Goal: Task Accomplishment & Management: Manage account settings

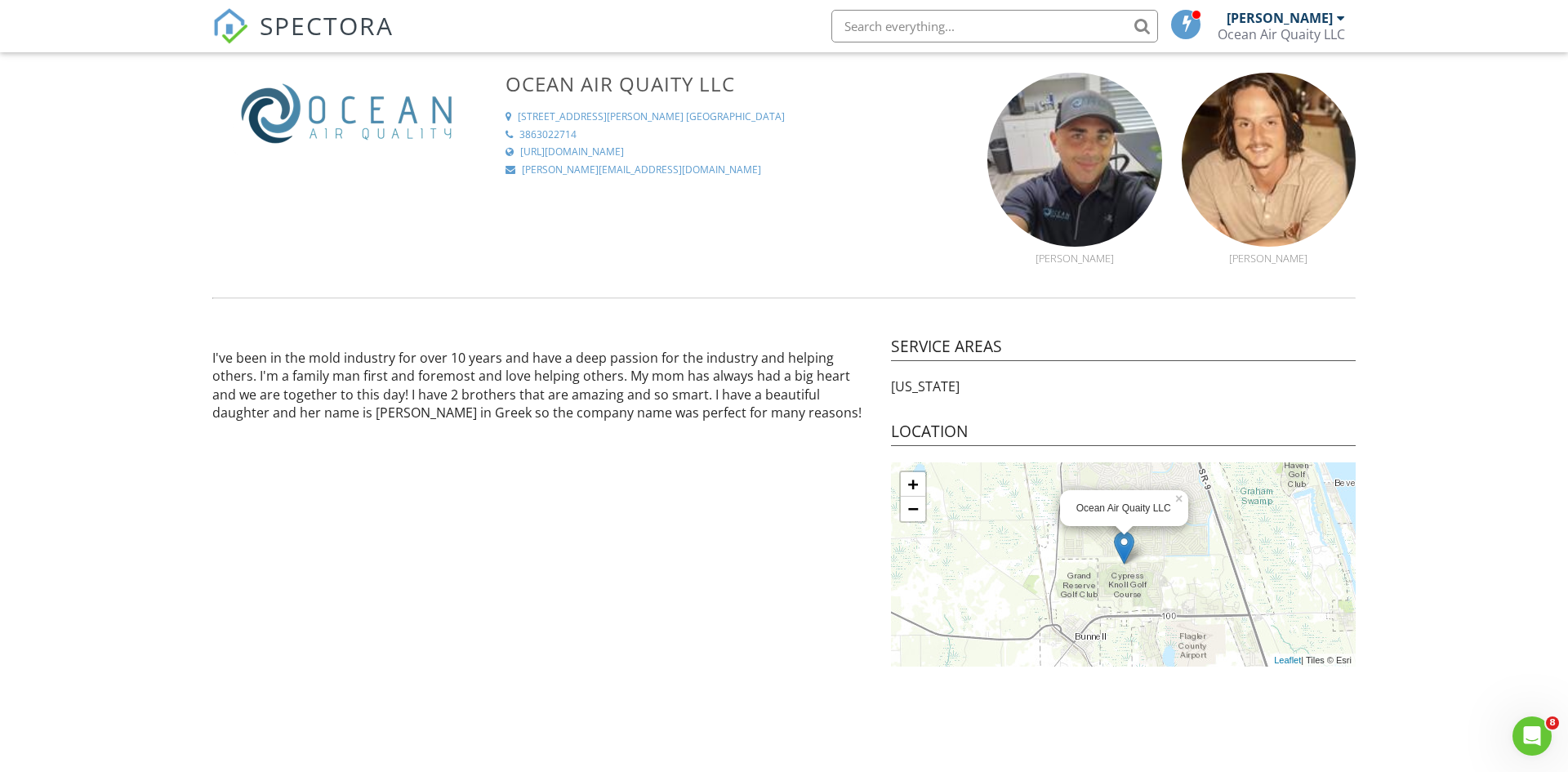
click at [1337, 19] on div at bounding box center [1341, 18] width 8 height 13
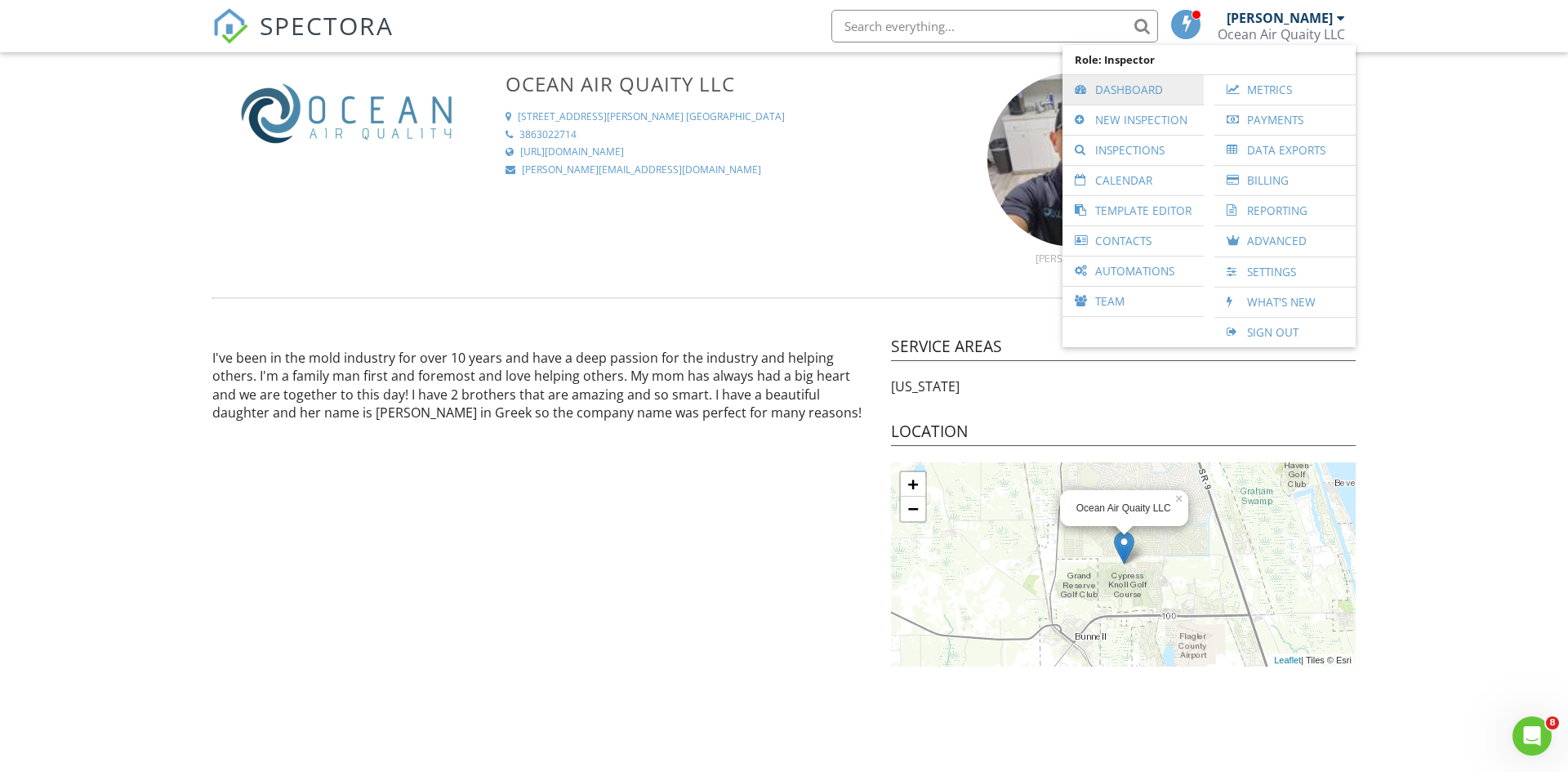
click at [1178, 94] on link "Dashboard" at bounding box center [1133, 90] width 125 height 30
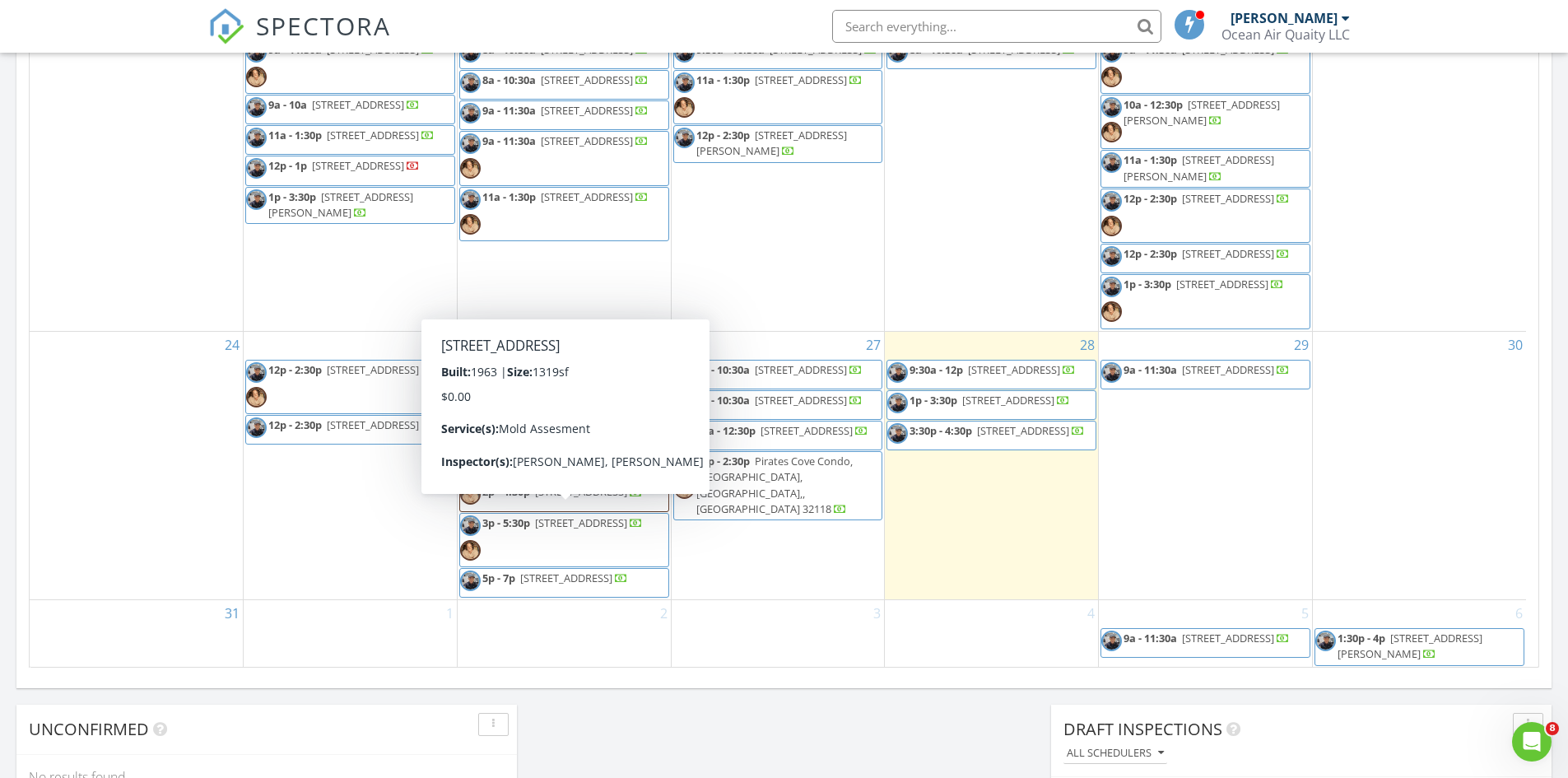
click at [628, 525] on span "3p - 5:30p 5649 Falcon St W, Jacksonville 32244" at bounding box center [552, 540] width 183 height 49
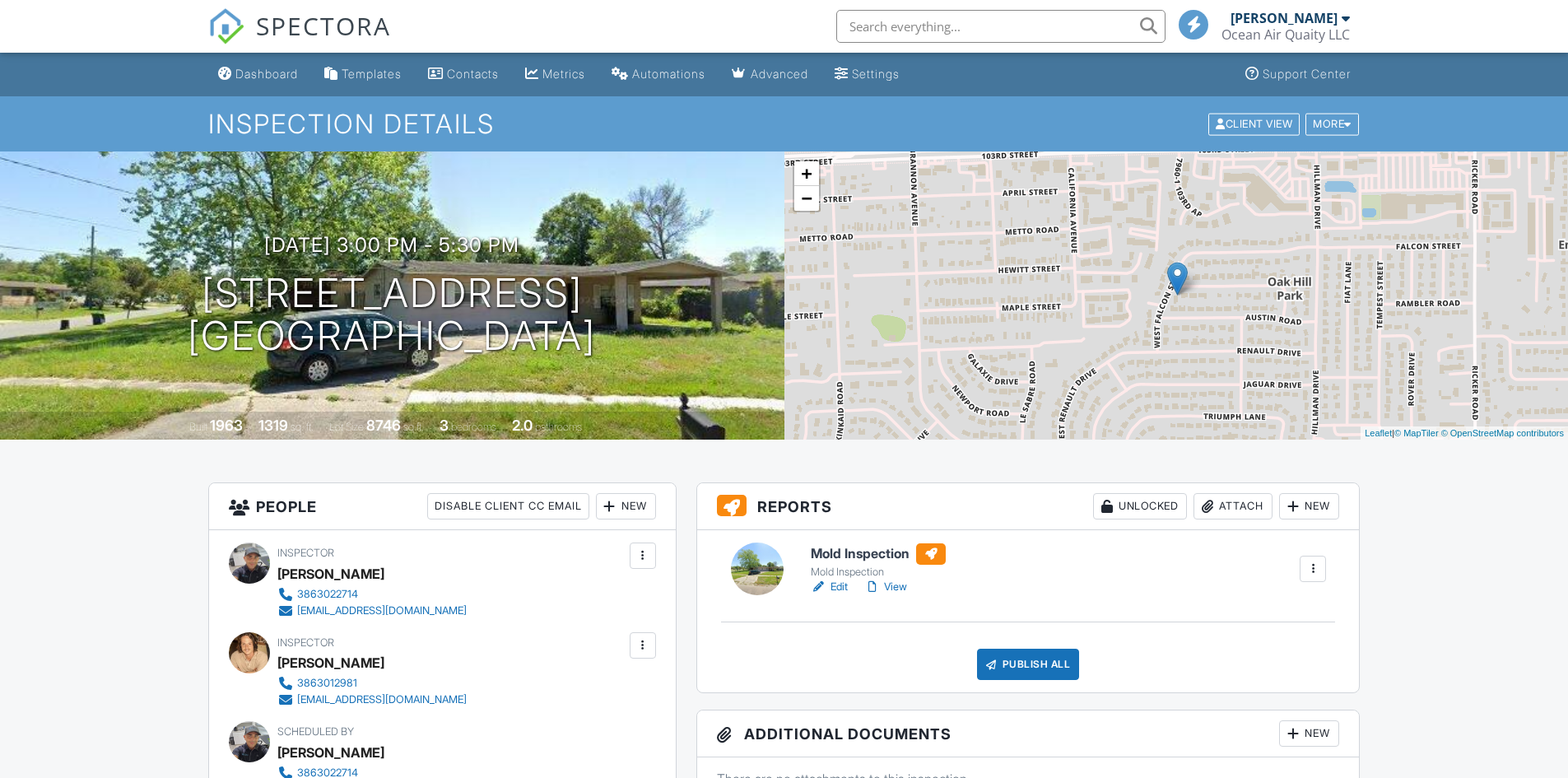
click at [842, 585] on link "Edit" at bounding box center [830, 586] width 37 height 16
click at [1351, 126] on div at bounding box center [1348, 123] width 8 height 11
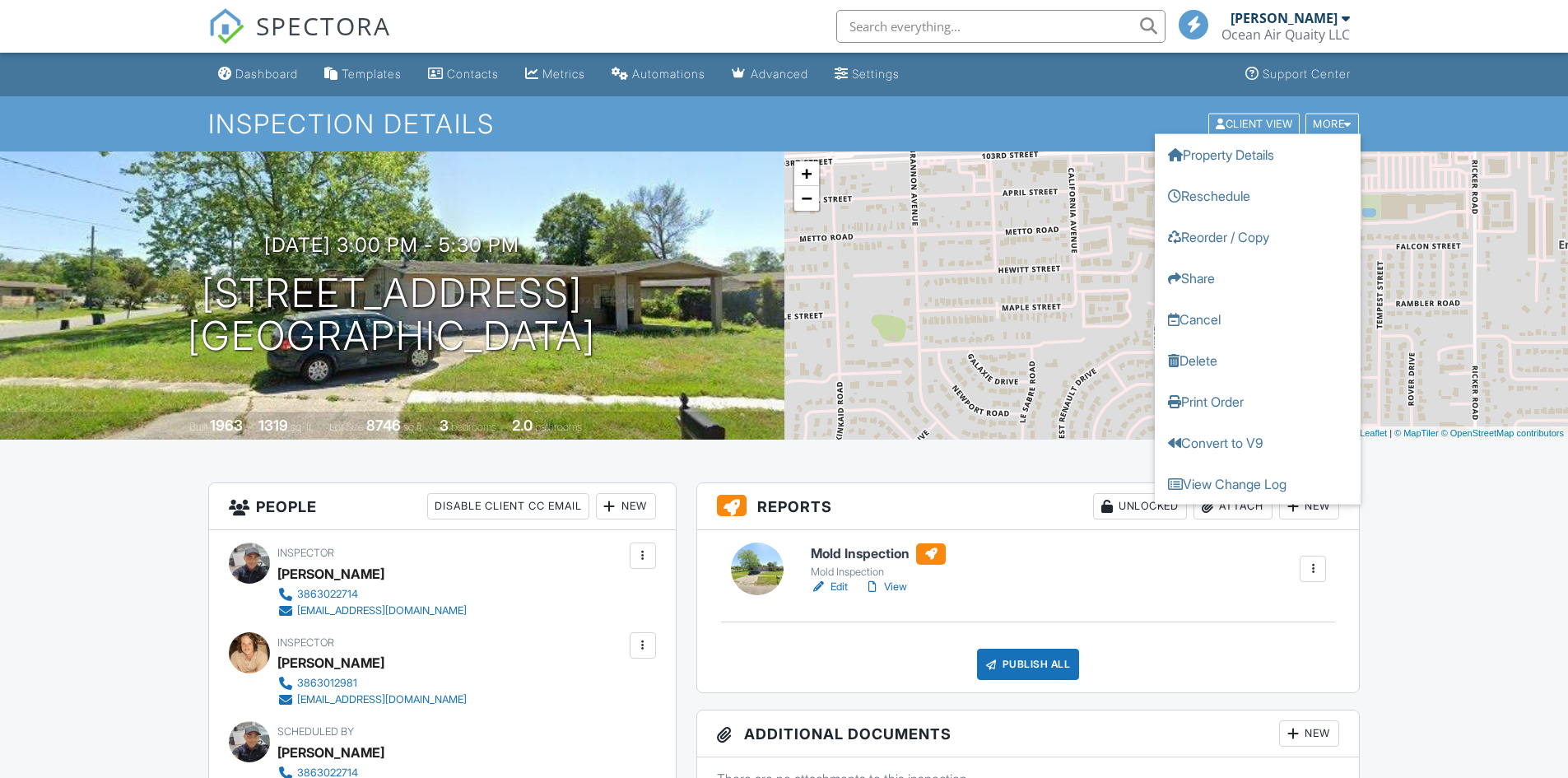
click at [1097, 126] on h1 "Inspection Details" at bounding box center [785, 124] width 1153 height 29
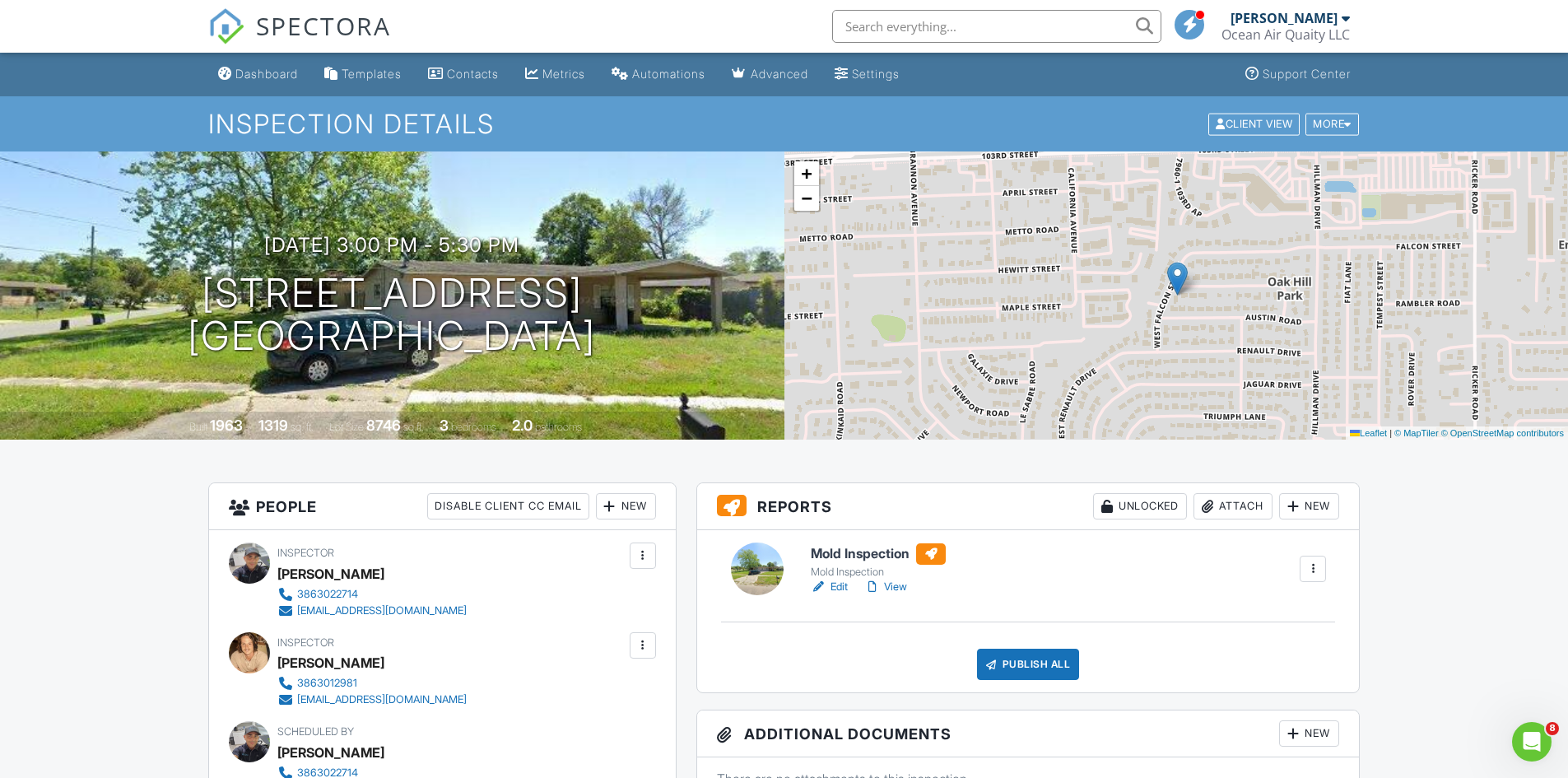
click at [902, 587] on link "View" at bounding box center [885, 586] width 43 height 16
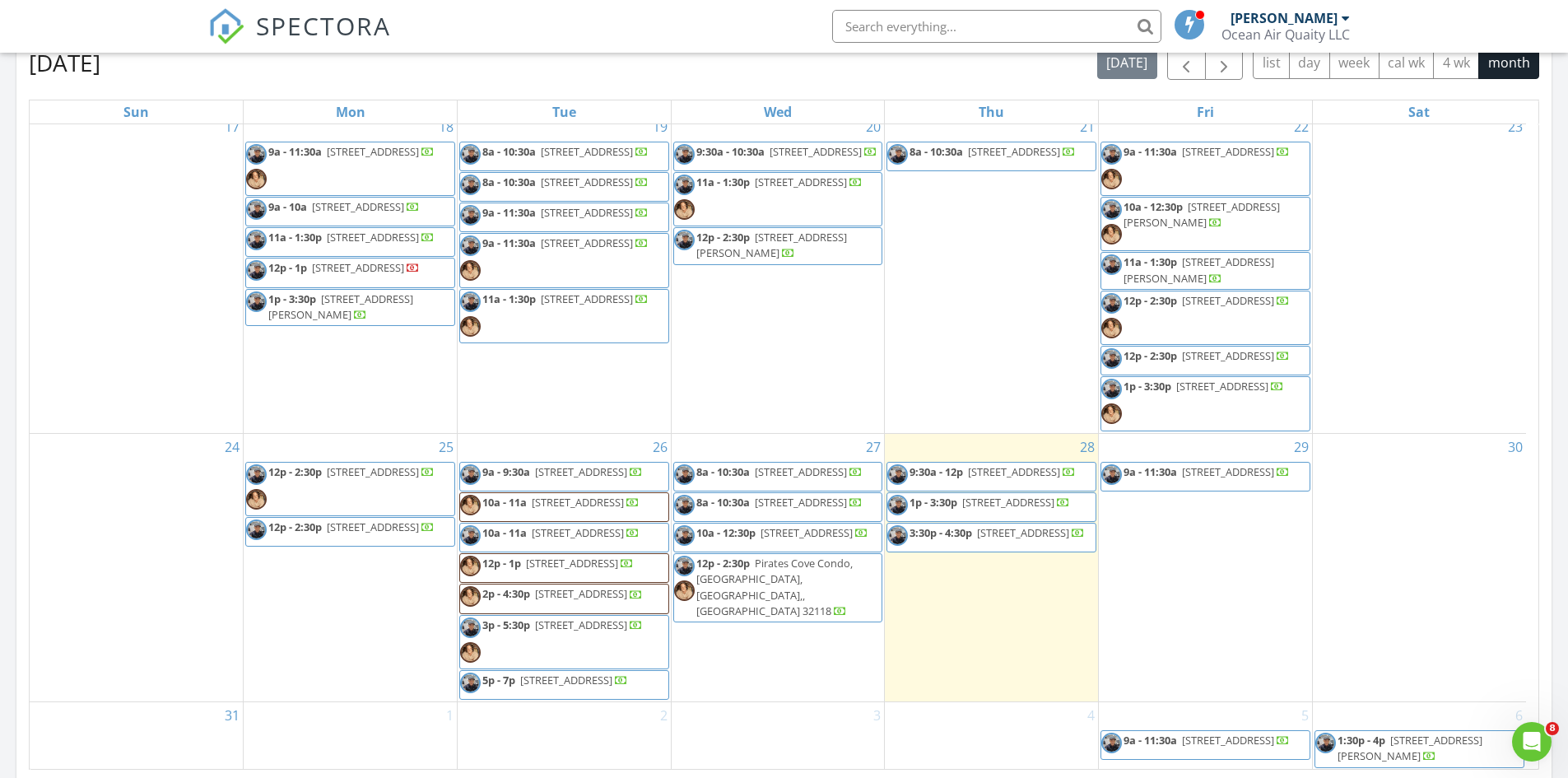
scroll to position [687, 0]
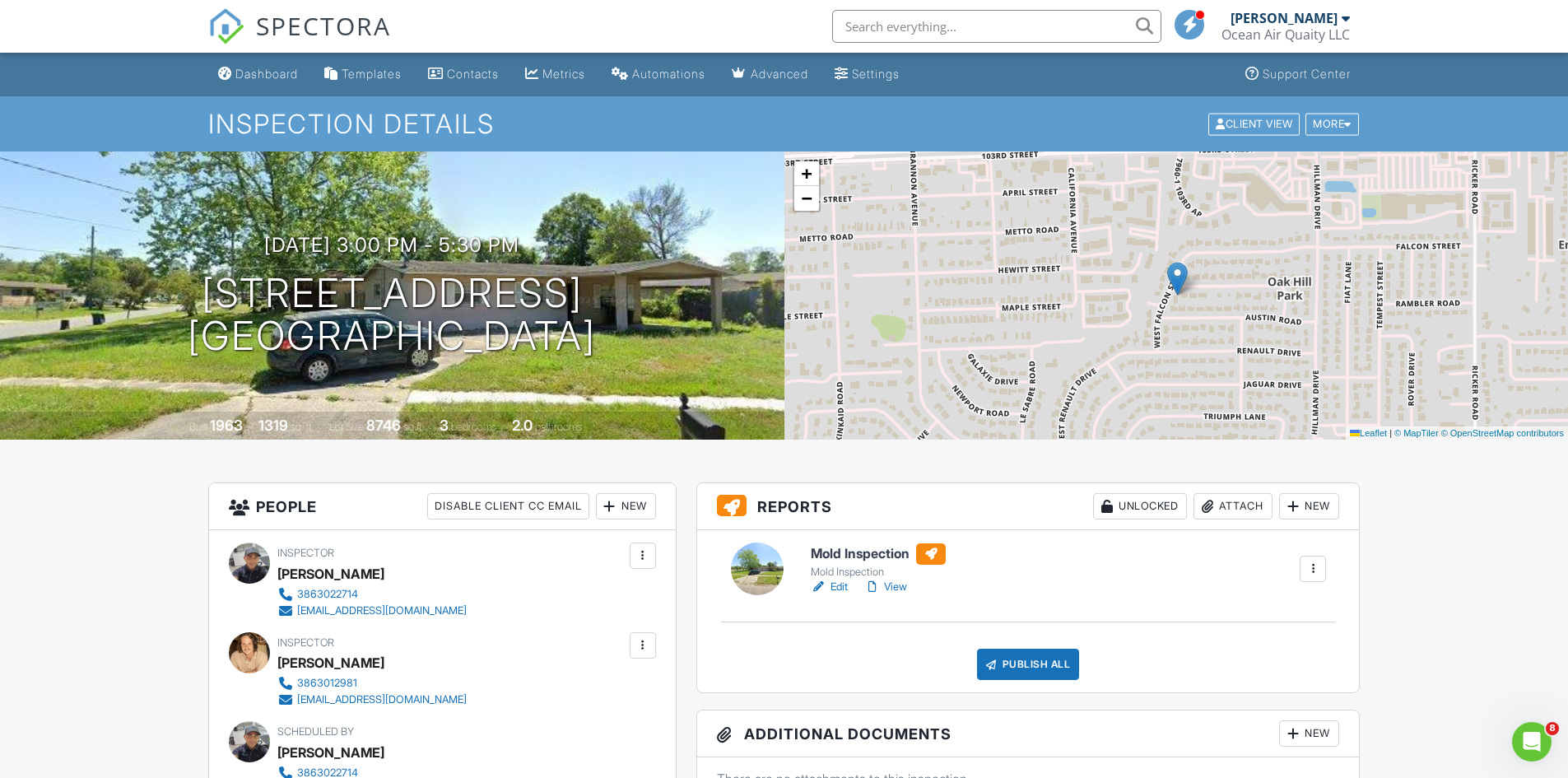
click at [901, 580] on link "View" at bounding box center [885, 586] width 43 height 16
click at [844, 591] on link "Edit" at bounding box center [830, 586] width 37 height 16
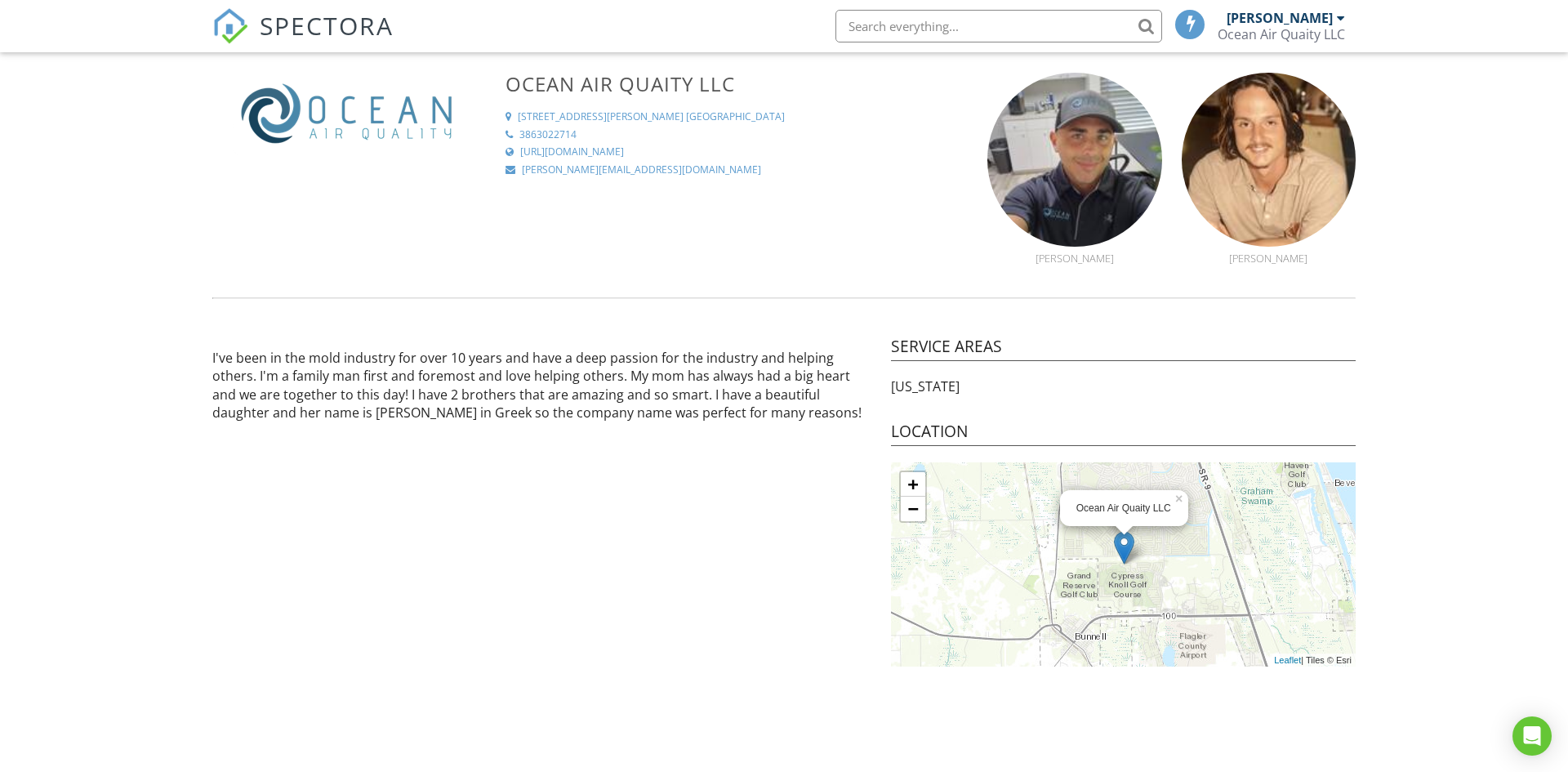
click at [1333, 22] on div "[PERSON_NAME]" at bounding box center [1286, 18] width 118 height 16
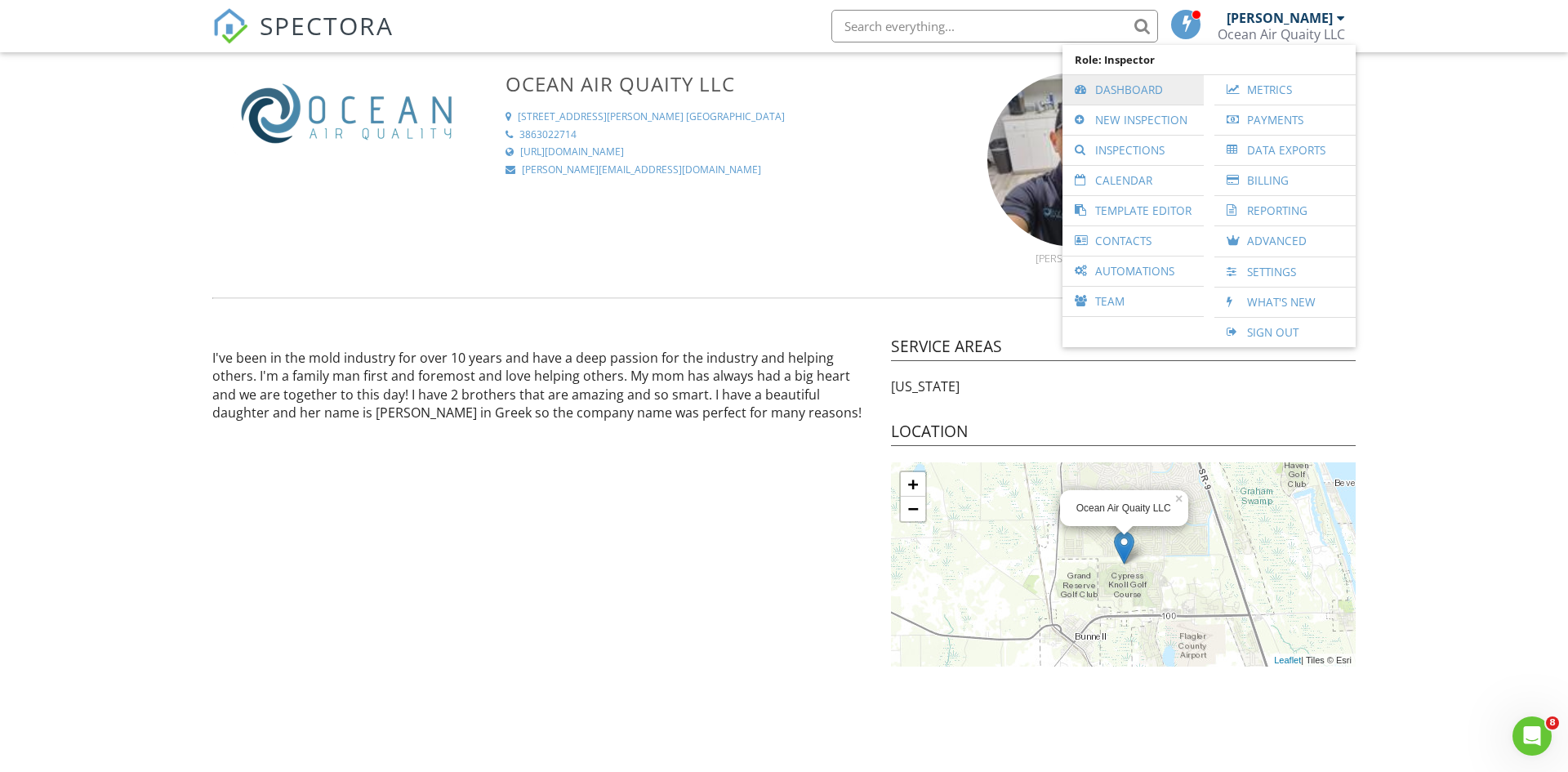
click at [1111, 77] on link "Dashboard" at bounding box center [1133, 90] width 125 height 30
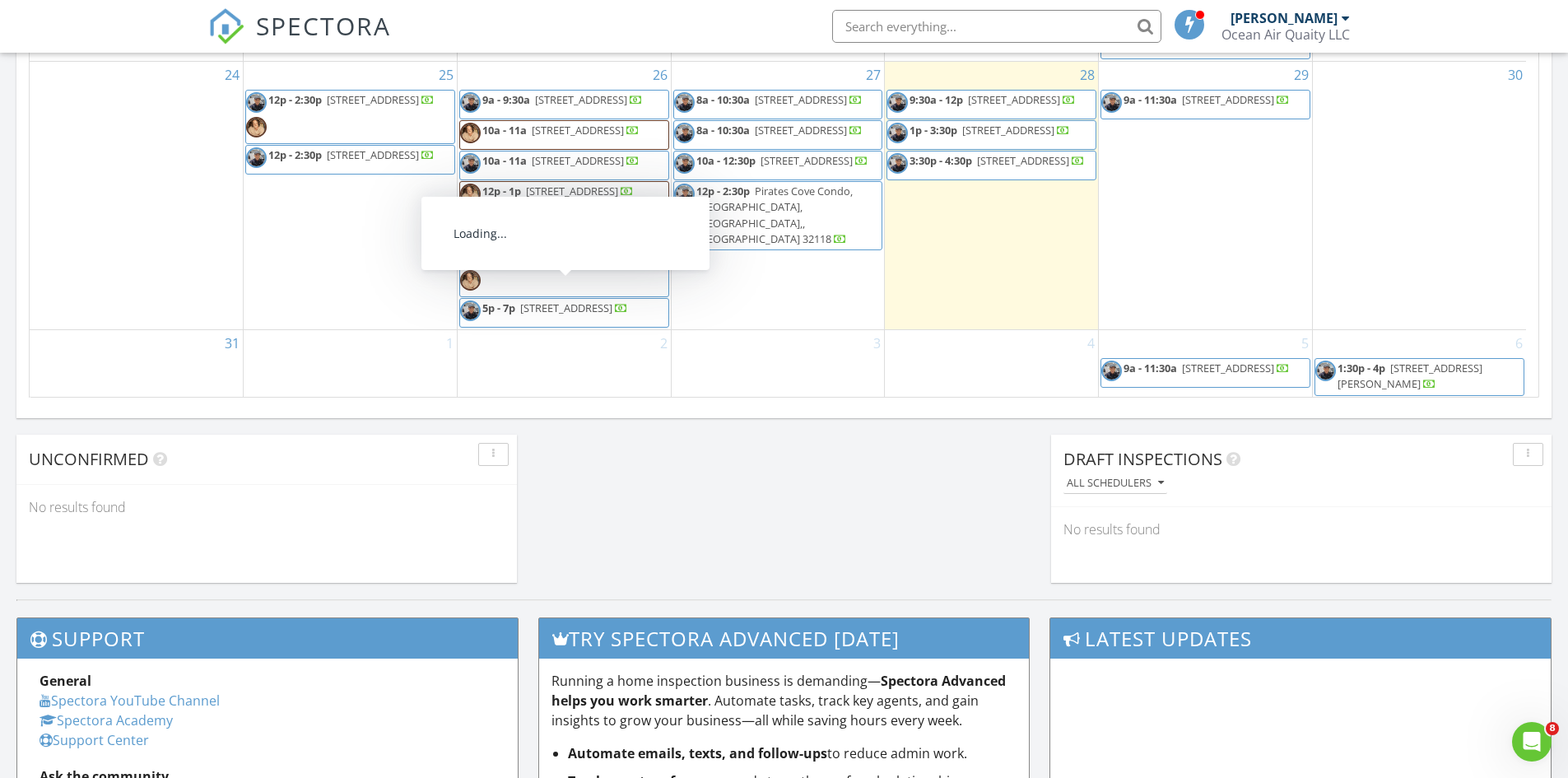
scroll to position [604, 0]
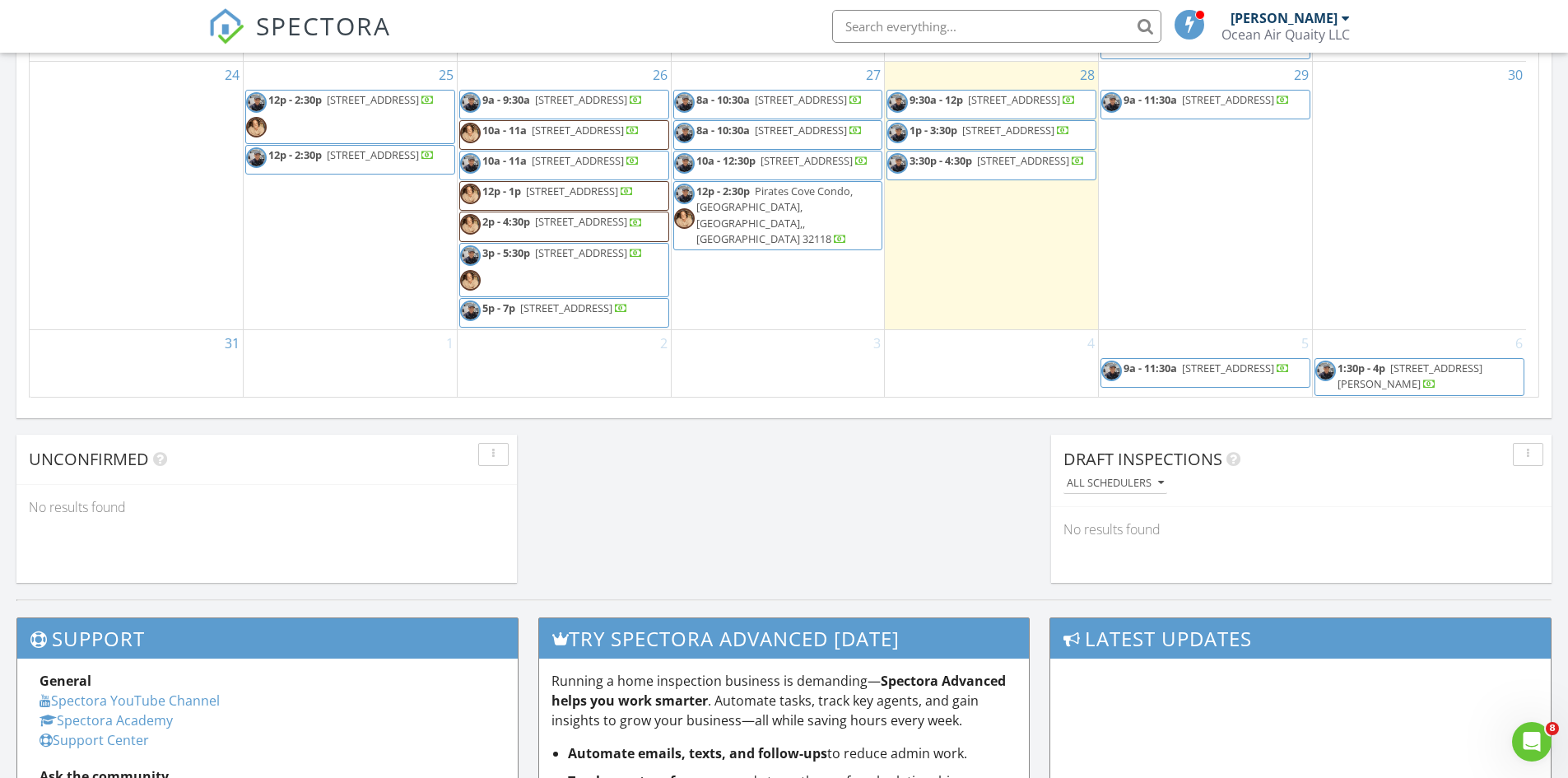
click at [604, 178] on span "10a - 11a [STREET_ADDRESS]" at bounding box center [550, 165] width 180 height 25
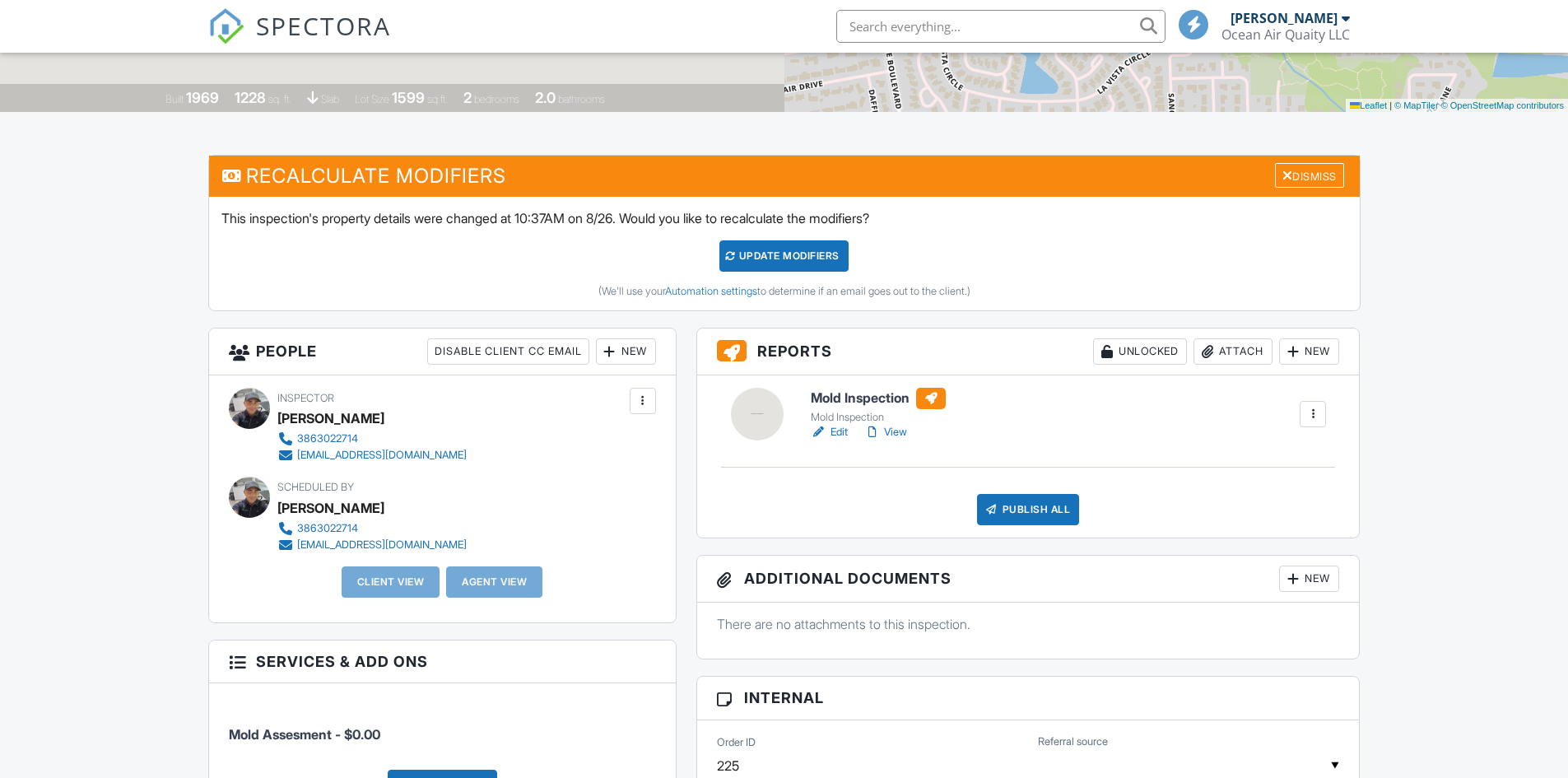
scroll to position [329, 0]
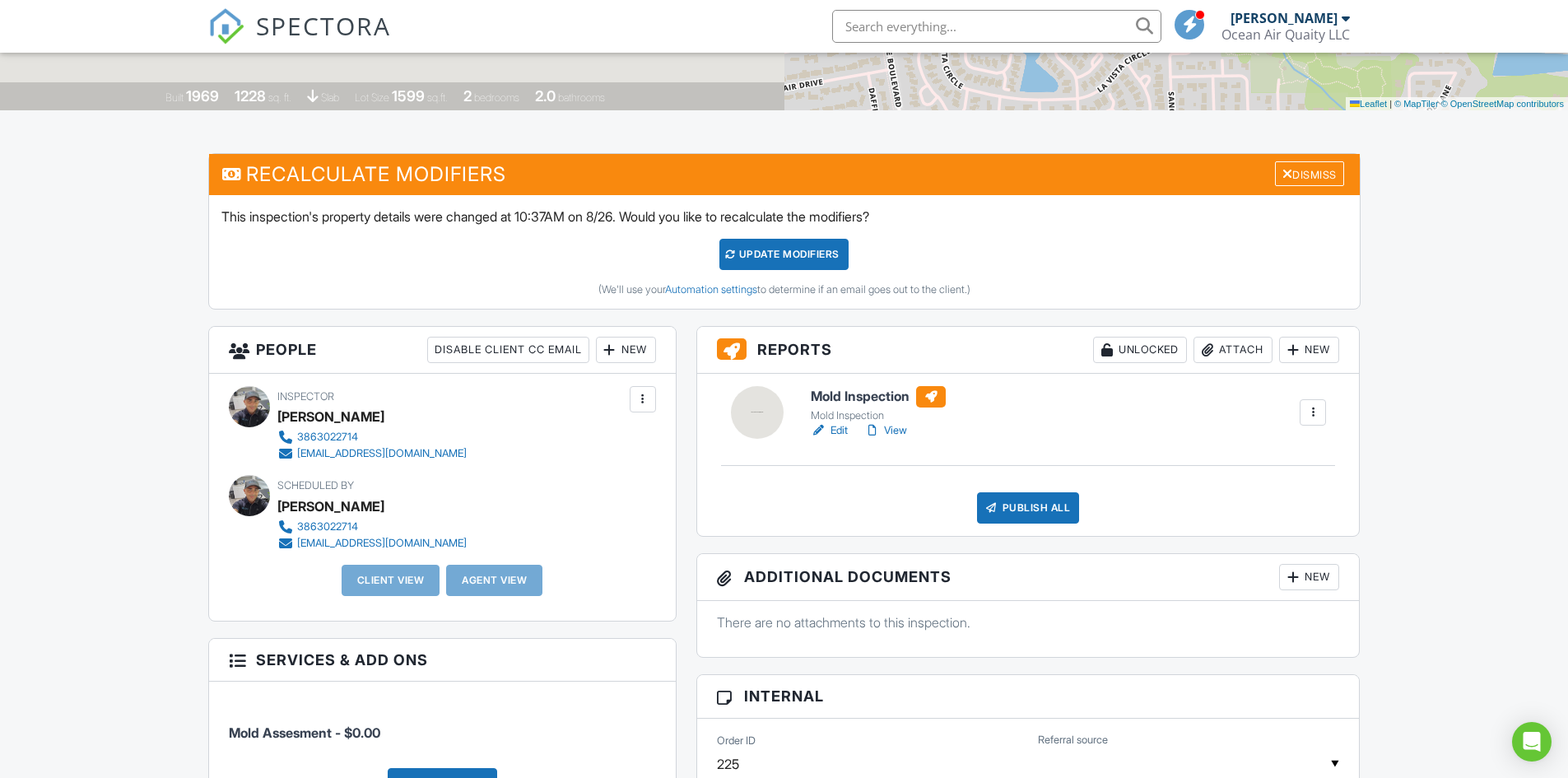
click at [838, 433] on link "Edit" at bounding box center [830, 430] width 37 height 16
